Goal: Information Seeking & Learning: Learn about a topic

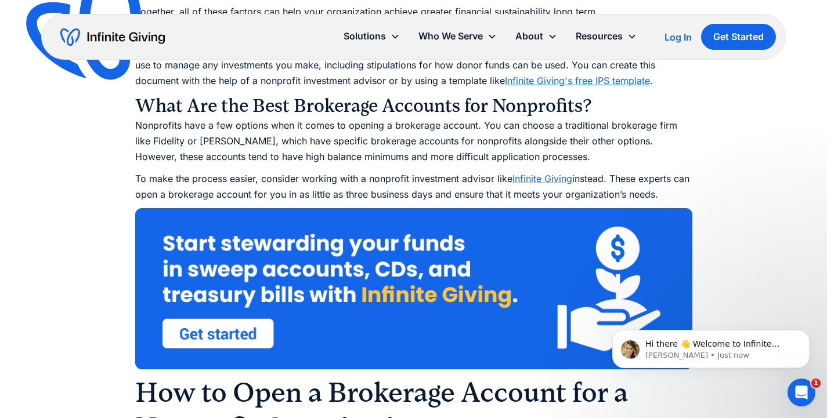
scroll to position [2299, 0]
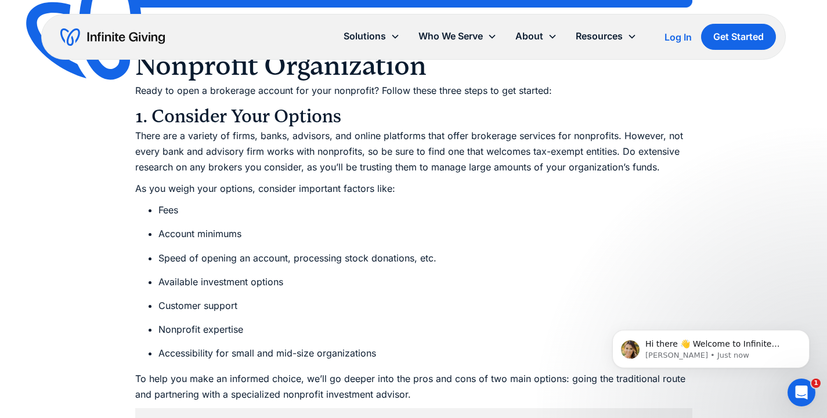
scroll to position [2661, 0]
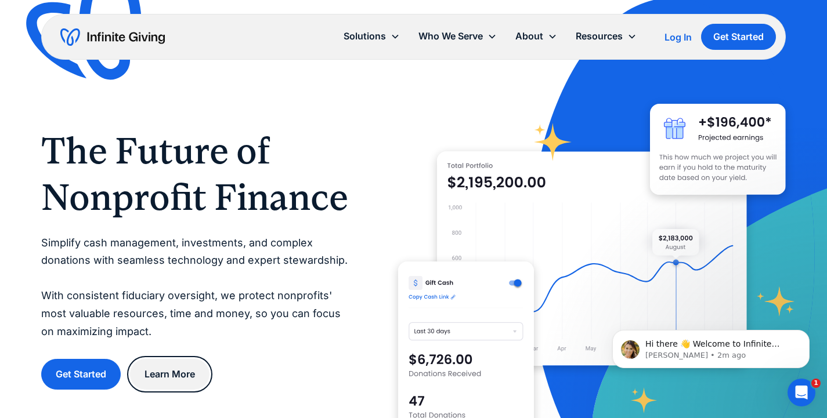
click at [191, 369] on link "Learn More" at bounding box center [169, 374] width 79 height 31
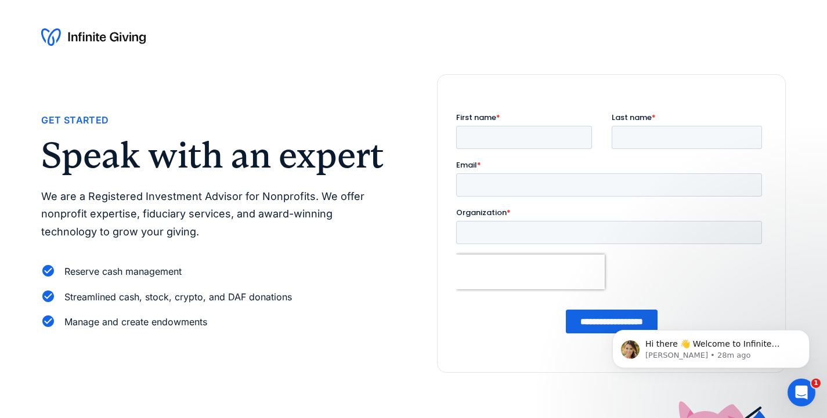
click at [503, 46] on div at bounding box center [413, 37] width 744 height 19
